Goal: Navigation & Orientation: Find specific page/section

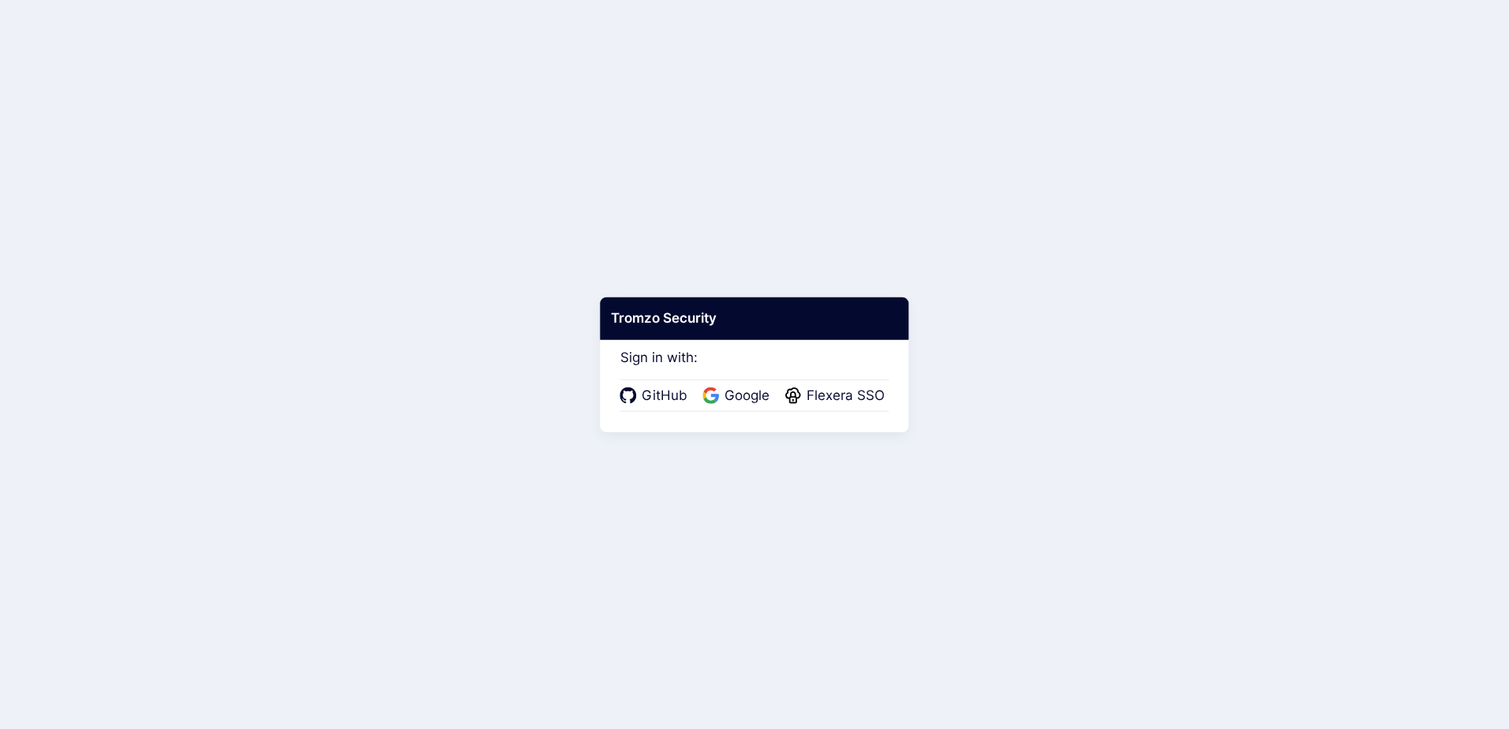
drag, startPoint x: 830, startPoint y: 395, endPoint x: 905, endPoint y: 376, distance: 78.1
click at [830, 395] on span "Flexera SSO" at bounding box center [846, 396] width 88 height 21
click at [846, 394] on span "Flexera SSO" at bounding box center [846, 396] width 88 height 21
